Goal: Ask a question: Seek information or help from site administrators or community

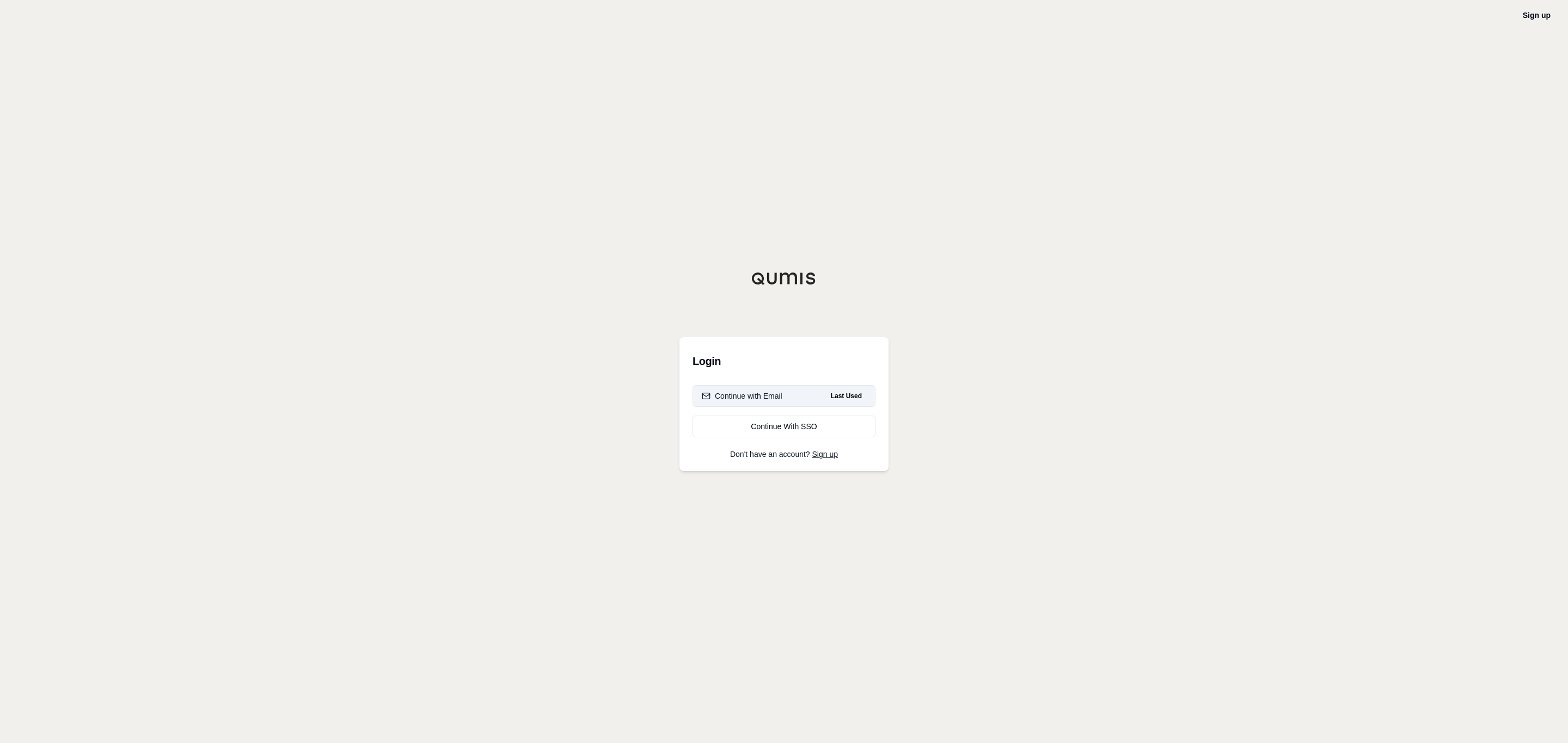
click at [782, 402] on button "Continue with Email Last Used" at bounding box center [784, 396] width 183 height 21
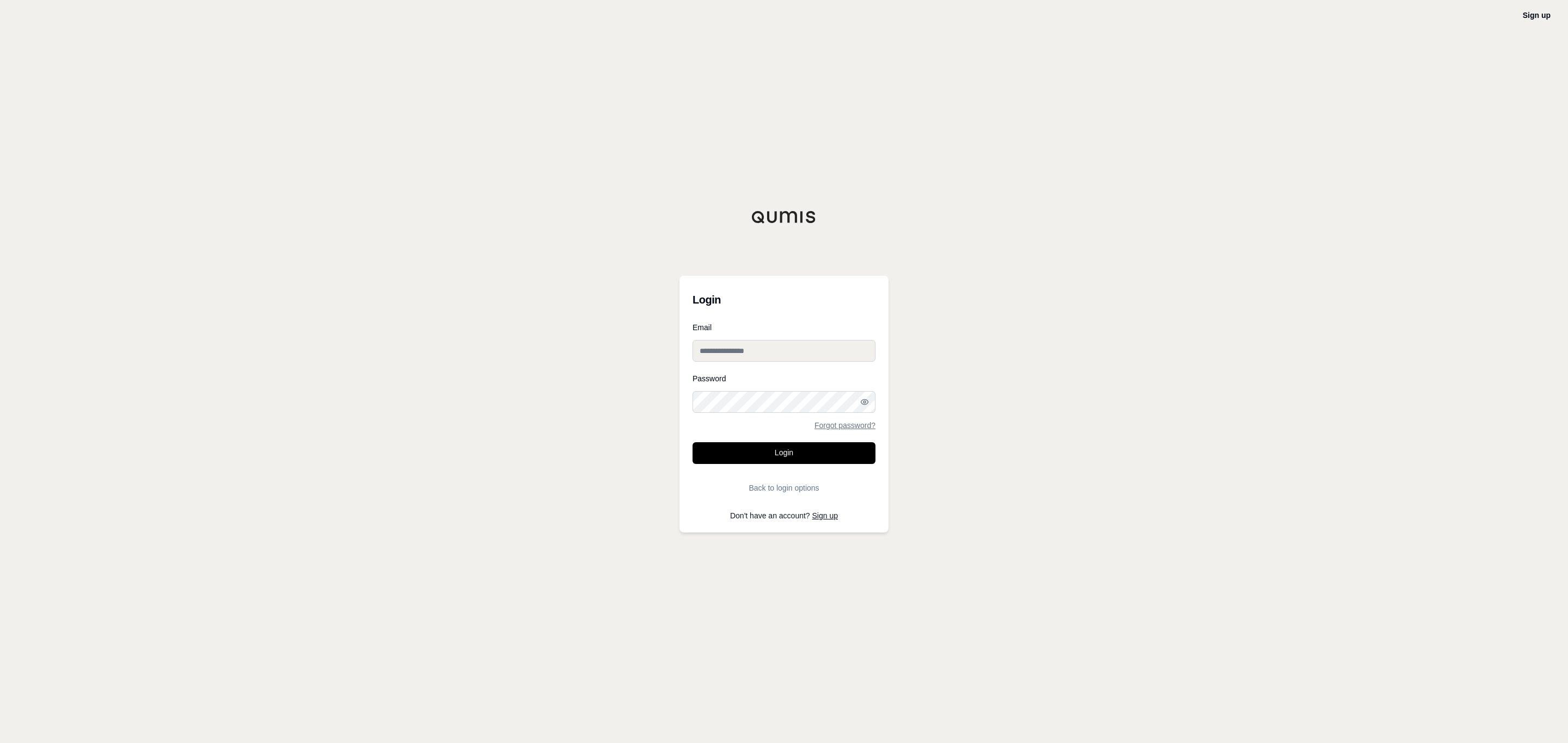
type input "**********"
click at [801, 462] on button "Login" at bounding box center [784, 453] width 183 height 21
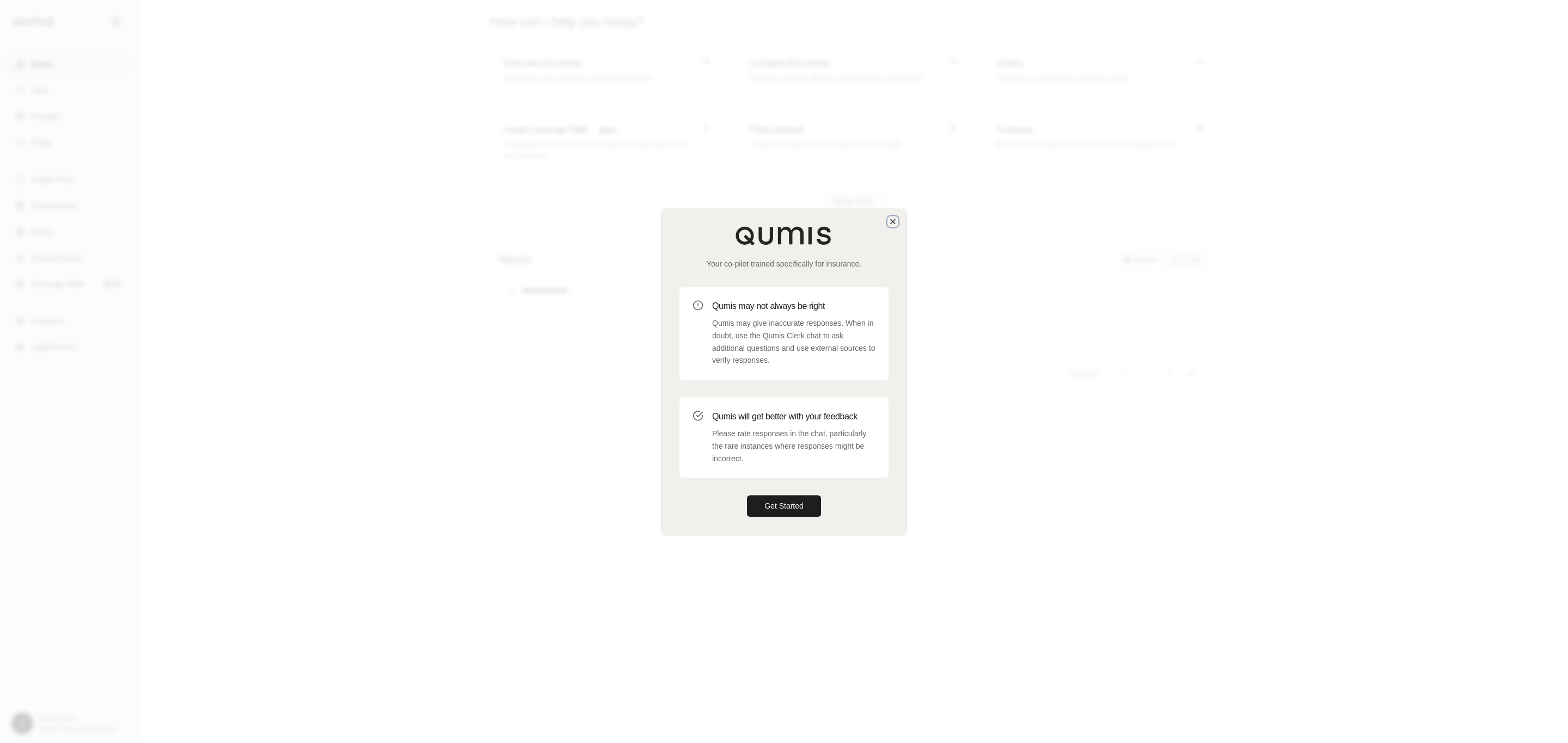
click at [892, 219] on icon "button" at bounding box center [892, 221] width 9 height 9
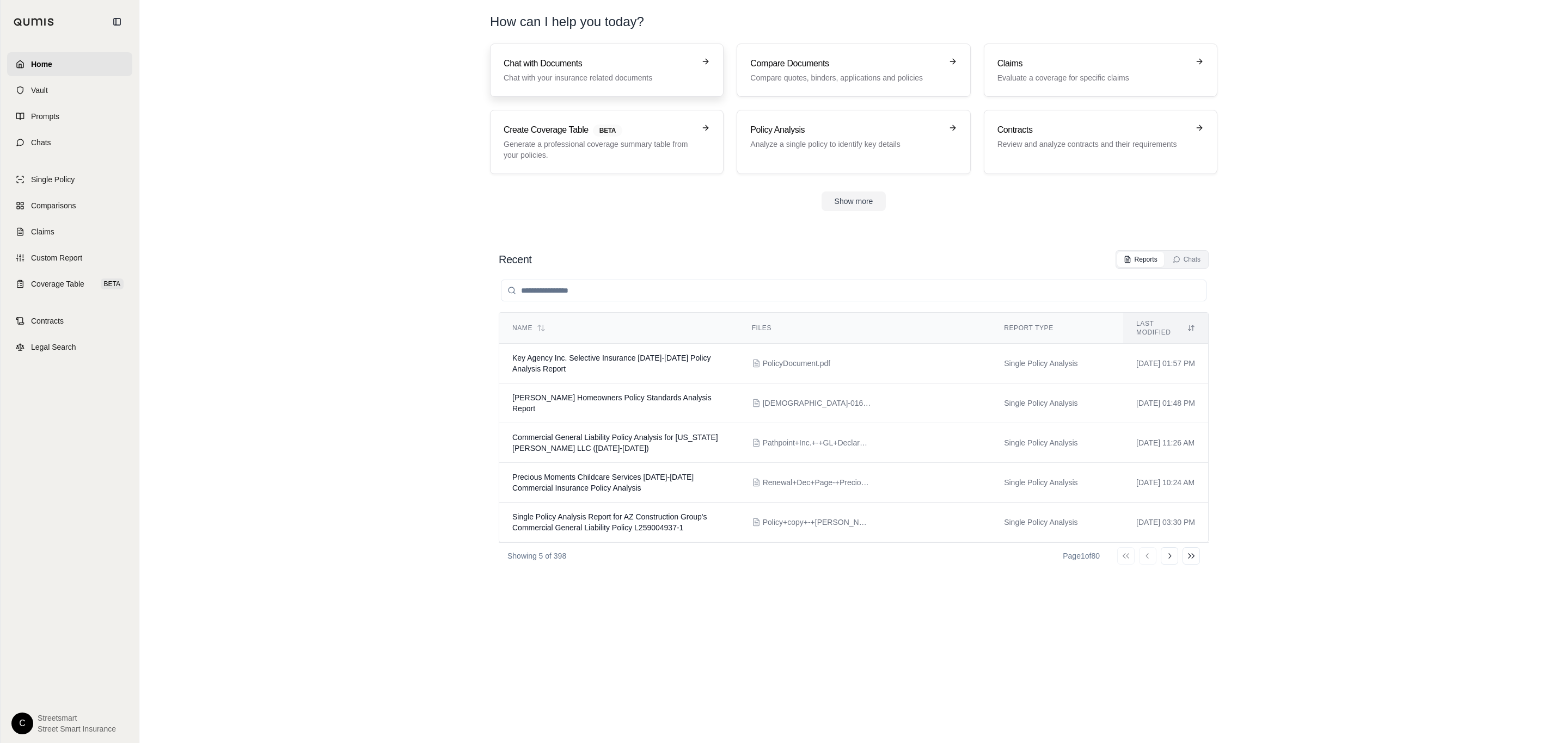
click at [520, 71] on div "Chat with Documents Chat with your insurance related documents" at bounding box center [599, 70] width 191 height 26
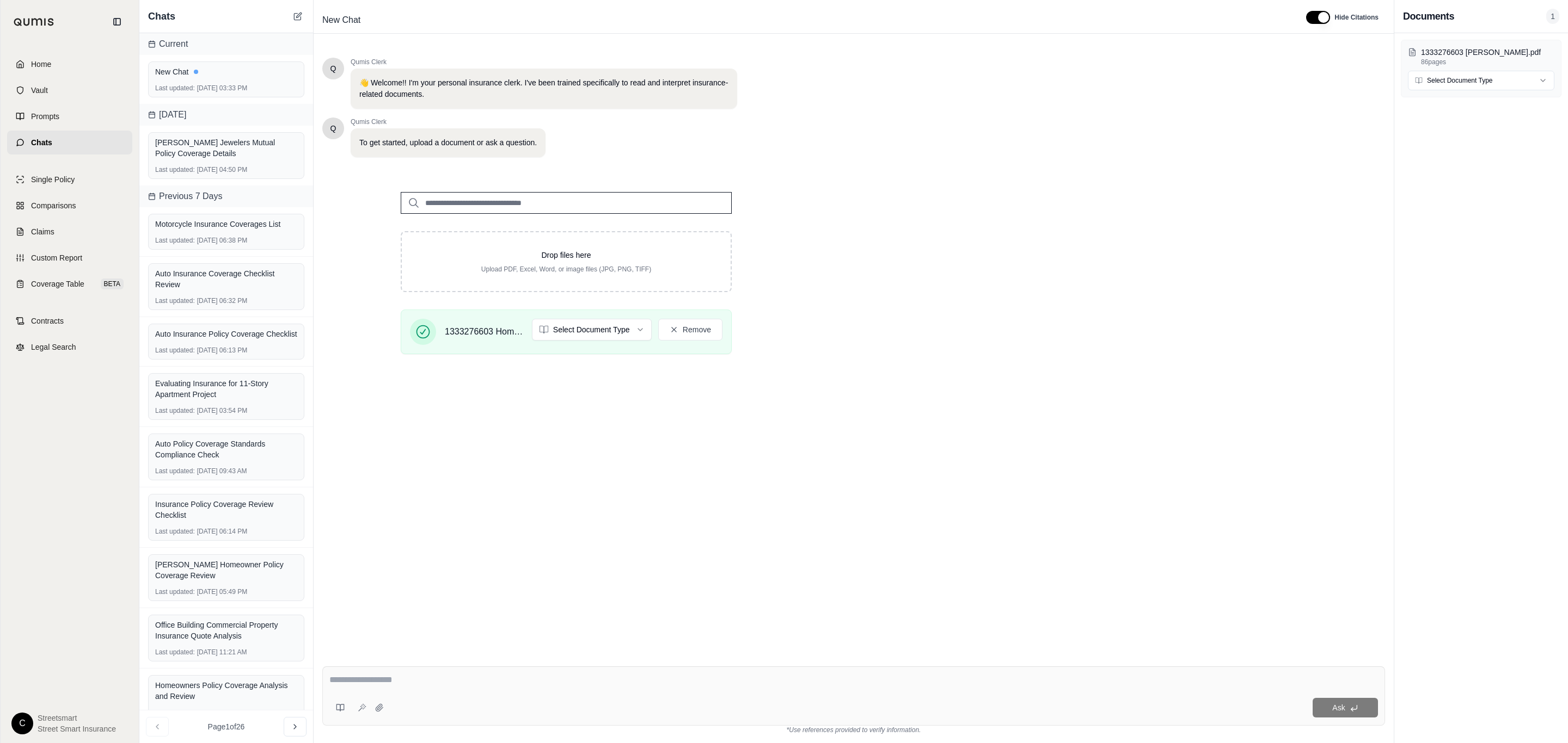
click at [745, 698] on div "Ask" at bounding box center [883, 707] width 989 height 19
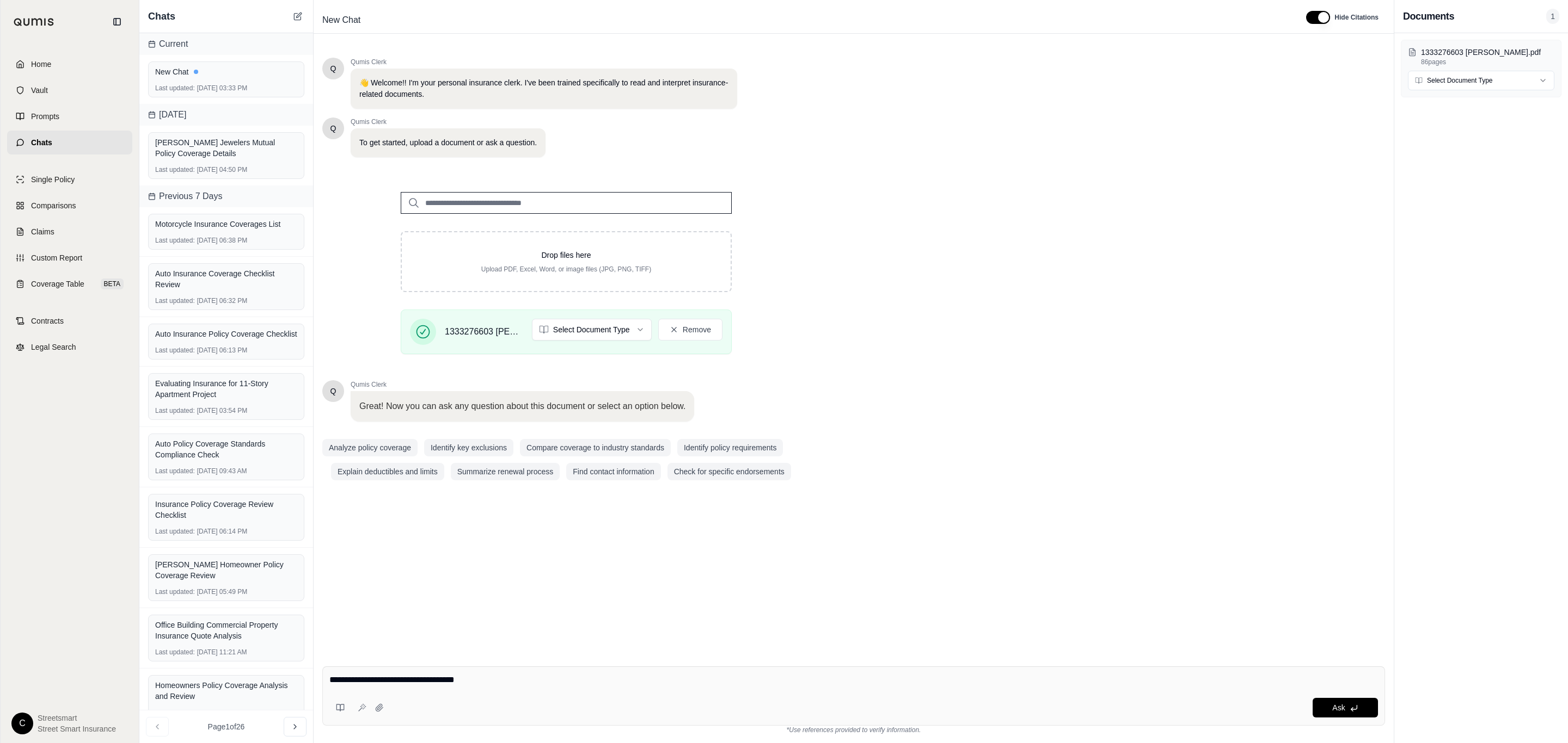
type textarea "**********"
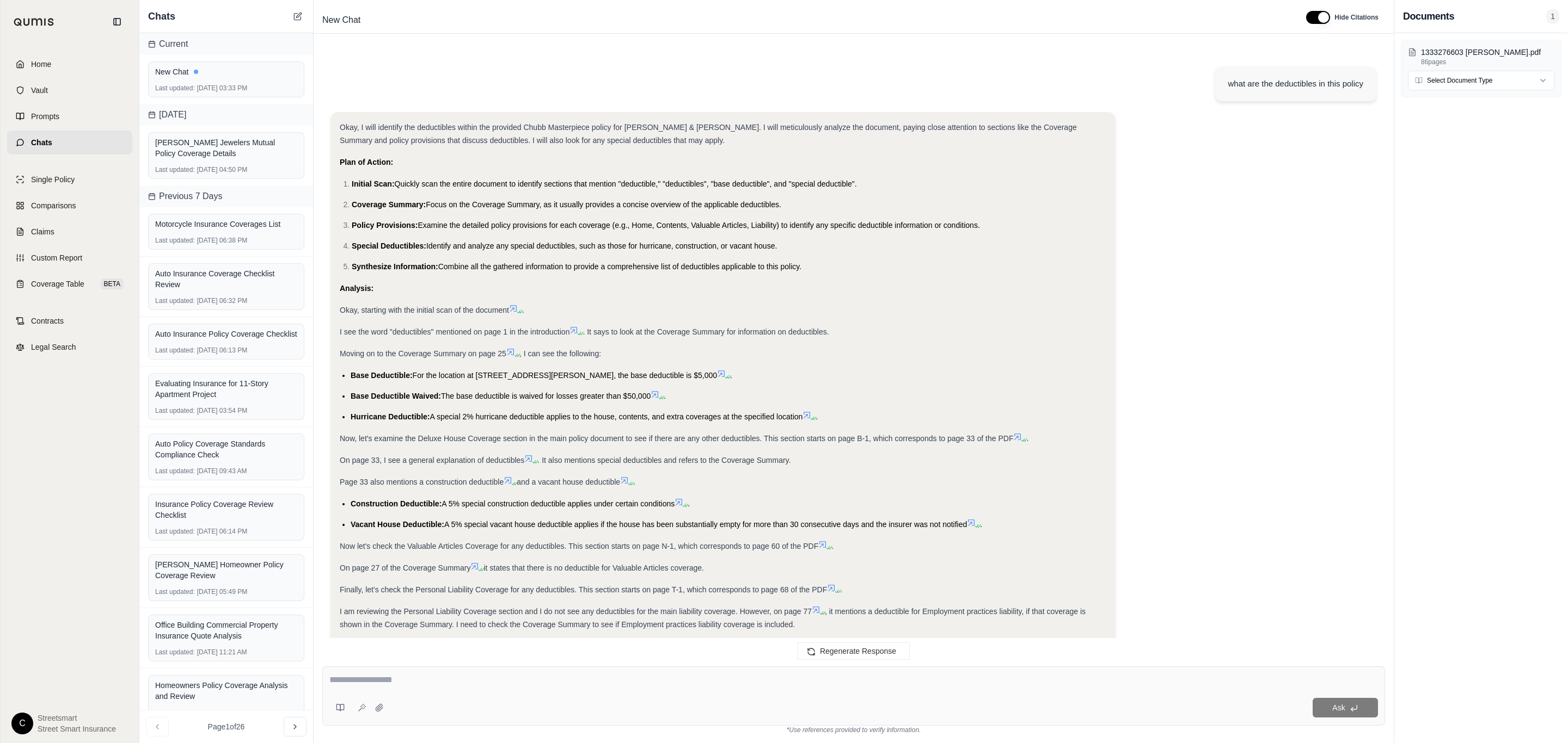
scroll to position [247, 0]
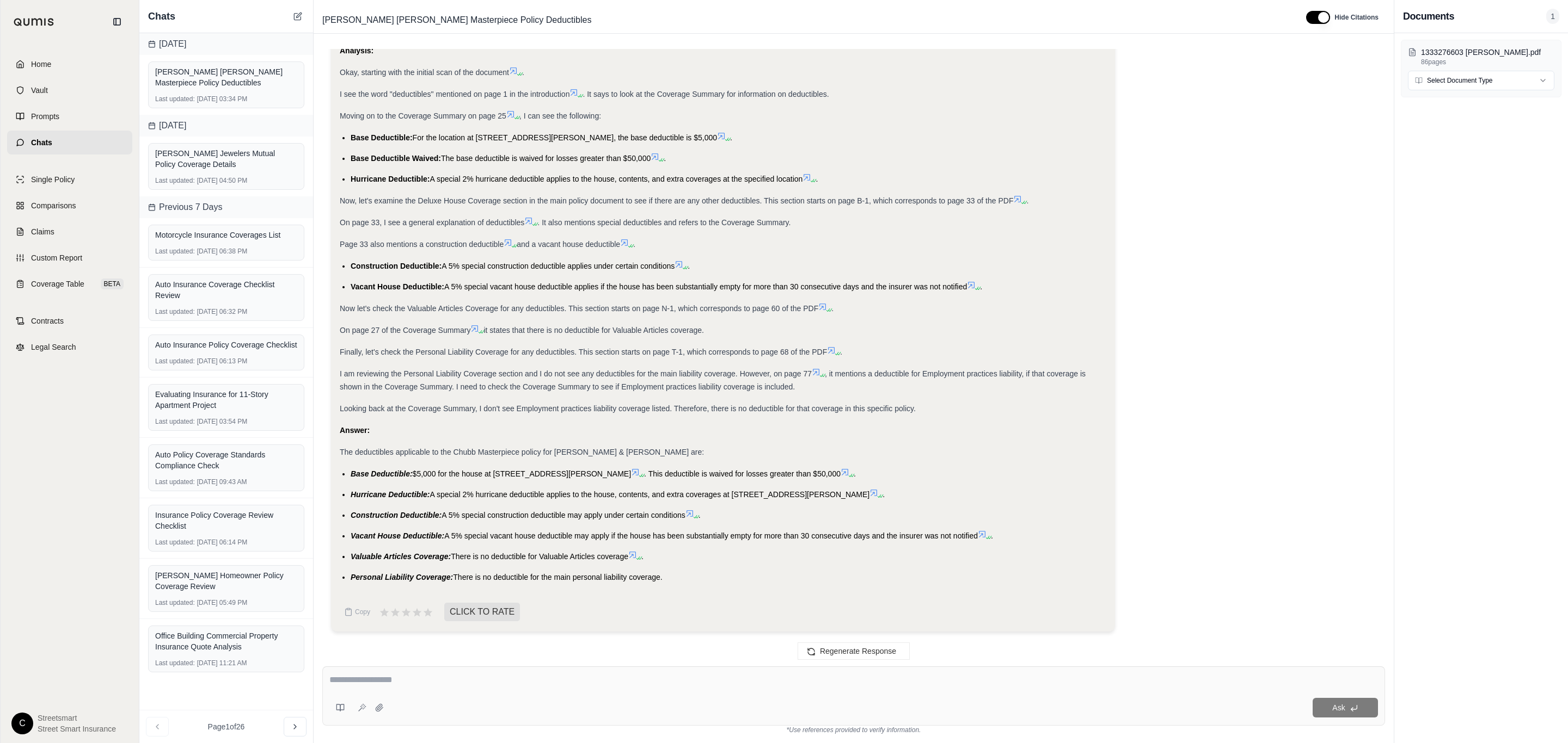
click at [448, 691] on div "Ask" at bounding box center [853, 696] width 1063 height 60
click at [398, 691] on div at bounding box center [853, 681] width 1048 height 17
click at [384, 689] on div at bounding box center [853, 681] width 1048 height 17
click at [382, 689] on div at bounding box center [853, 681] width 1048 height 17
click at [382, 689] on div at bounding box center [853, 681] width 1048 height 17
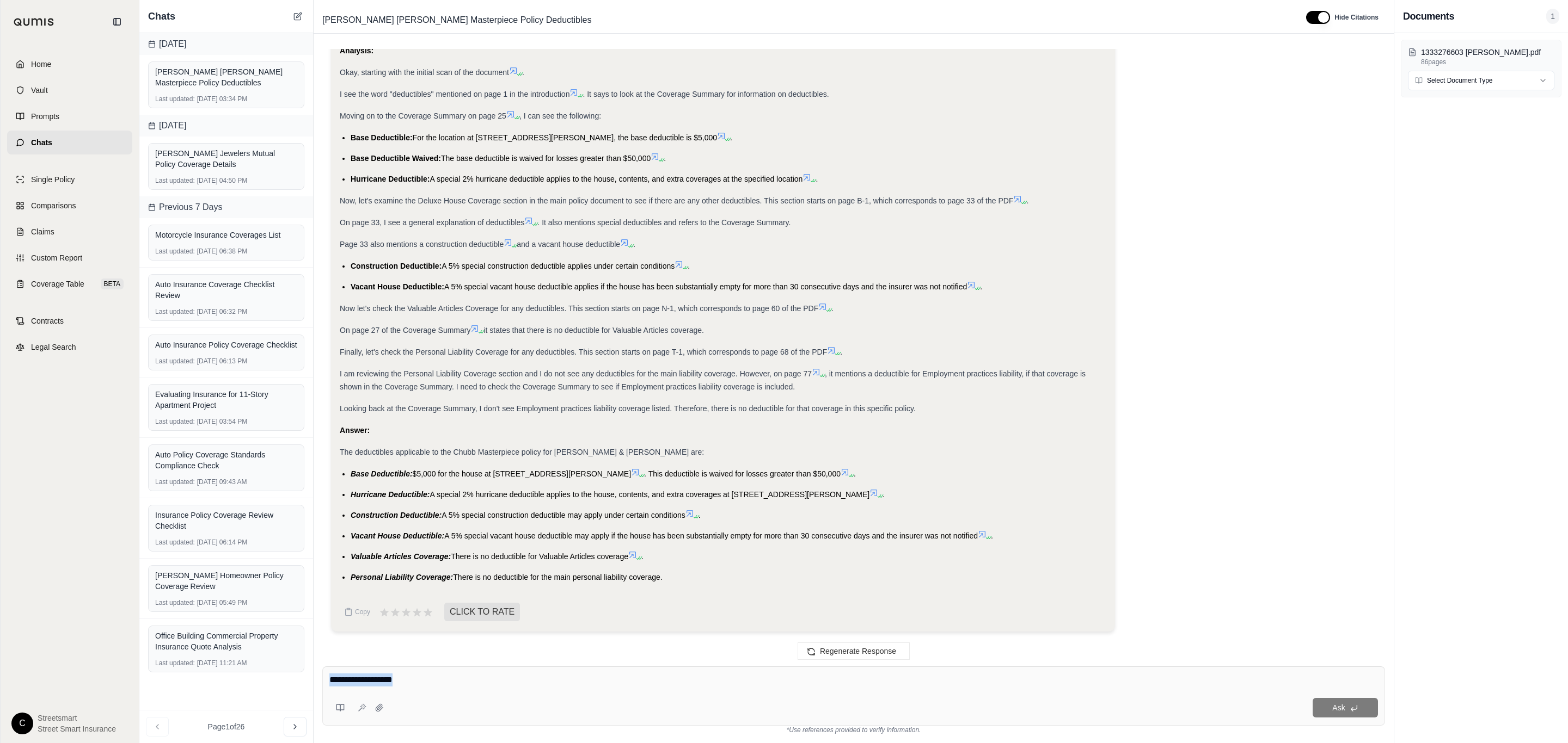
click at [379, 685] on textarea at bounding box center [853, 679] width 1048 height 13
click at [466, 689] on div at bounding box center [853, 681] width 1048 height 17
click at [472, 682] on textarea at bounding box center [853, 679] width 1048 height 13
click at [677, 660] on div "Regenerate Response" at bounding box center [853, 651] width 1080 height 26
drag, startPoint x: 581, startPoint y: 676, endPoint x: 573, endPoint y: 687, distance: 13.6
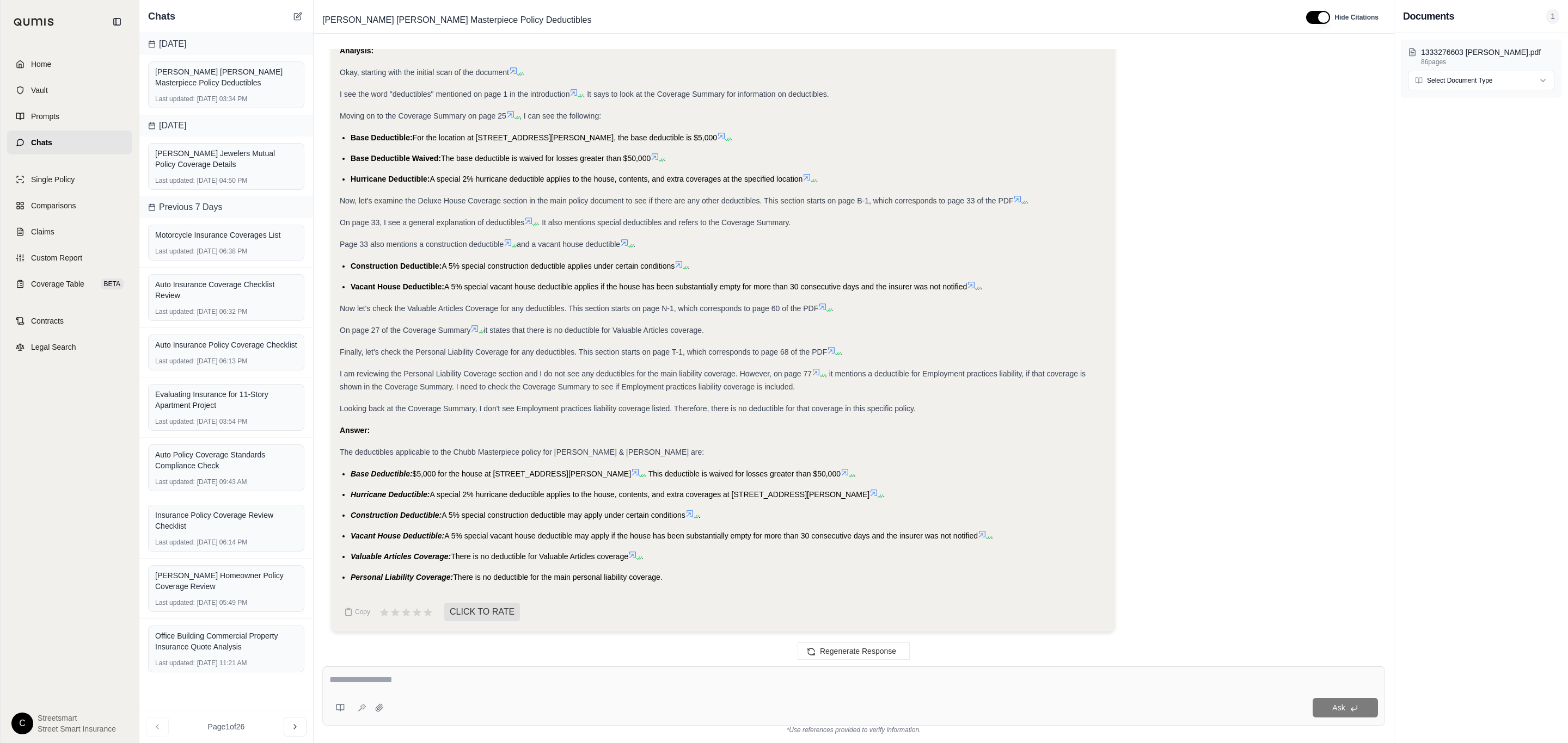
click at [580, 677] on textarea at bounding box center [853, 679] width 1048 height 13
click at [573, 687] on textarea at bounding box center [853, 679] width 1048 height 13
type textarea "**********"
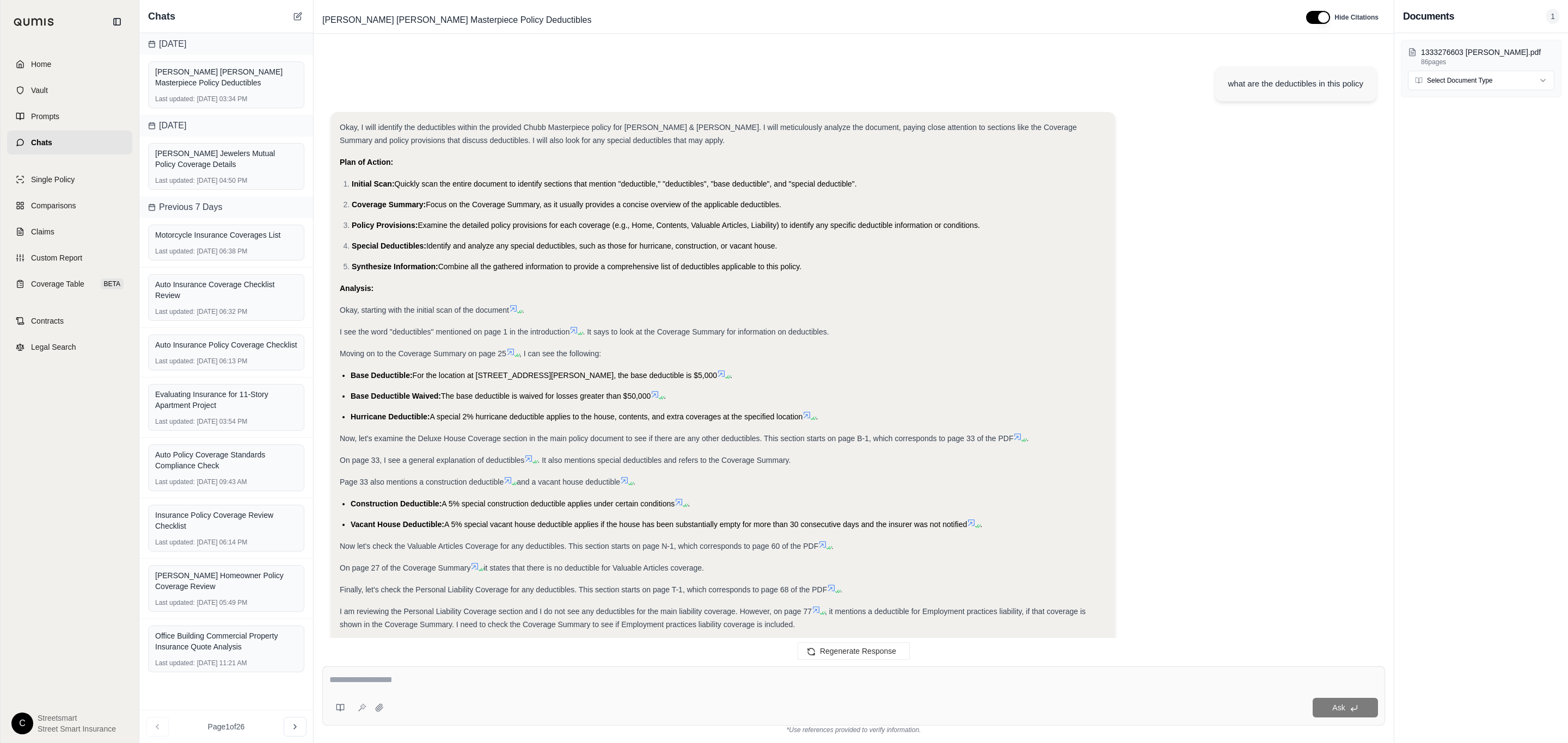
scroll to position [849, 0]
